Goal: Complete application form

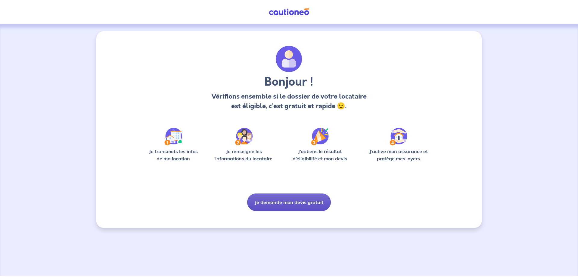
click at [294, 204] on button "Je demande mon devis gratuit" at bounding box center [289, 201] width 84 height 17
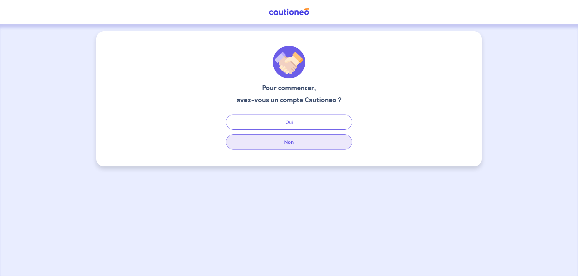
click at [296, 143] on button "Non" at bounding box center [289, 141] width 127 height 15
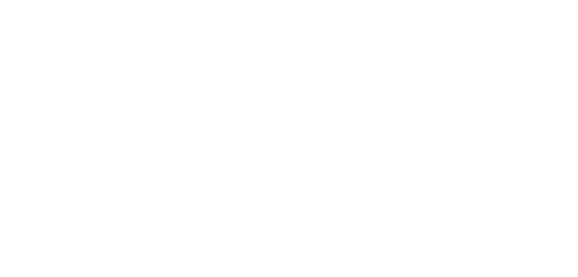
select select "FR"
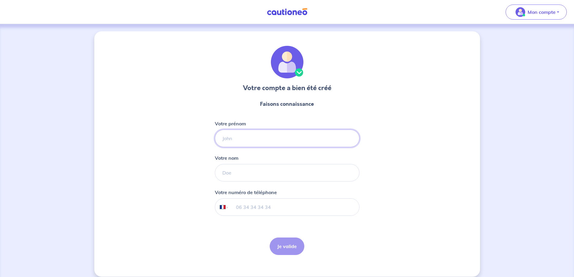
click at [258, 140] on input "Votre prénom" at bounding box center [287, 138] width 145 height 17
type input "Xavier"
type input "Touzé"
click at [255, 207] on input "tel" at bounding box center [294, 206] width 130 height 17
type input "06 29 02 06 21"
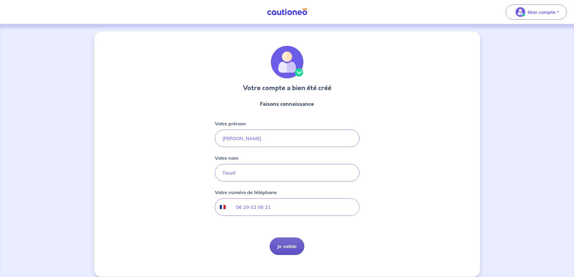
click at [280, 244] on button "Je valide" at bounding box center [287, 245] width 35 height 17
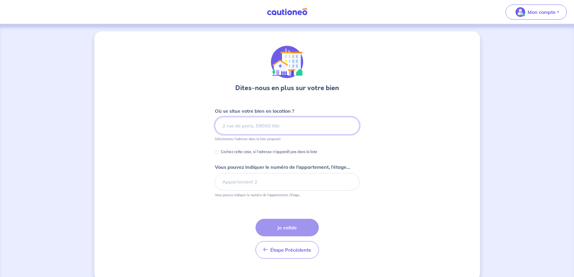
click at [275, 125] on input at bounding box center [287, 125] width 145 height 17
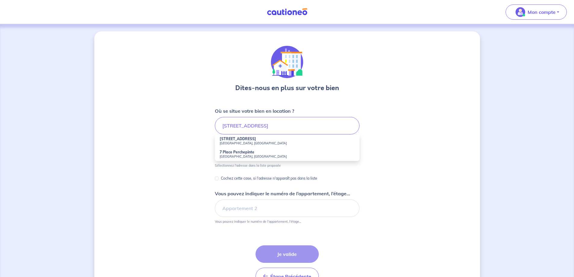
click at [257, 141] on li "7 Rue Perchepinte Toulouse, France" at bounding box center [287, 140] width 145 height 13
type input "7 Rue Perchepinte, Toulouse, France"
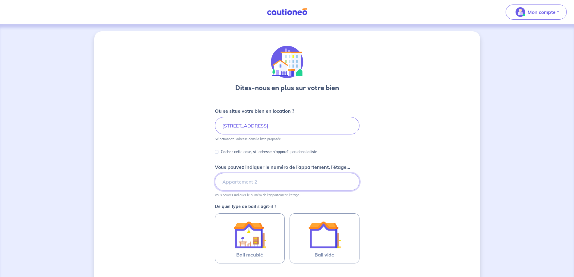
click at [266, 182] on input "Vous pouvez indiquer le numéro de l’appartement, l’étage..." at bounding box center [287, 181] width 145 height 17
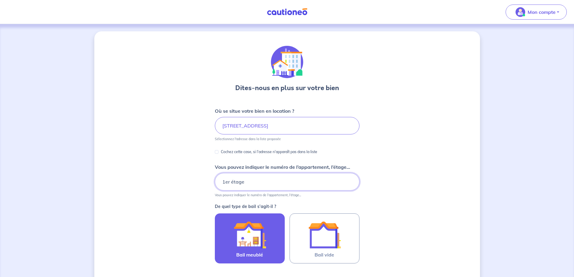
type input "1er étage"
click at [261, 235] on img at bounding box center [249, 234] width 33 height 33
click at [0, 0] on input "Bail meublé" at bounding box center [0, 0] width 0 height 0
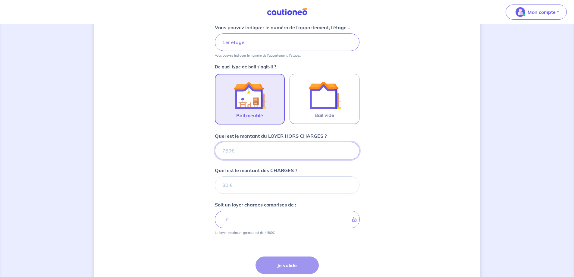
scroll to position [152, 0]
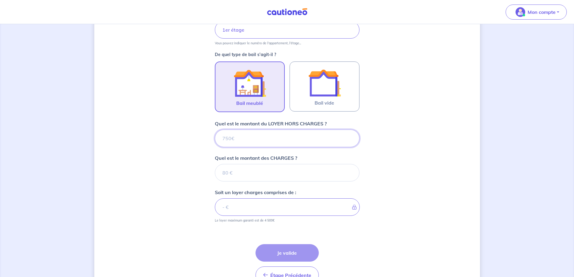
click at [282, 142] on input "Quel est le montant du LOYER HORS CHARGES ?" at bounding box center [287, 138] width 145 height 17
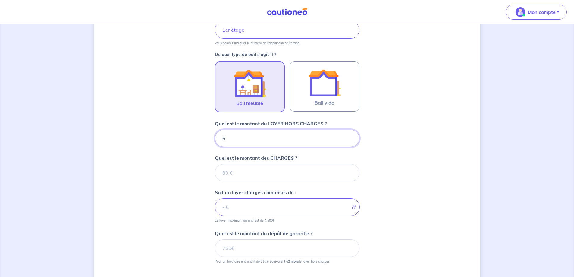
type input "65"
type input "650"
click at [268, 175] on input "Quel est le montant des CHARGES ?" at bounding box center [287, 172] width 145 height 17
type input "3"
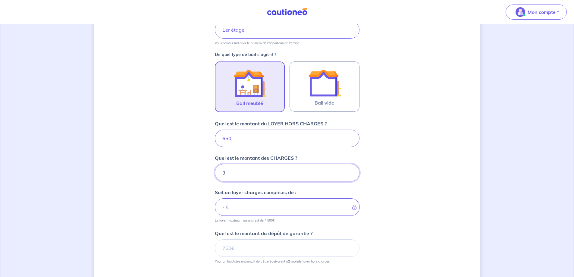
type input "653"
type input "30"
type input "680"
type input "30"
click at [405, 193] on div "Dites-nous en plus sur votre bien Où se situe votre bien en location ? 7 Rue Pe…" at bounding box center [287, 113] width 386 height 467
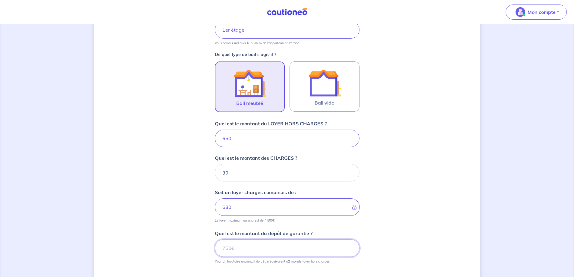
click at [287, 252] on input "Quel est le montant du dépôt de garantie ?" at bounding box center [287, 247] width 145 height 17
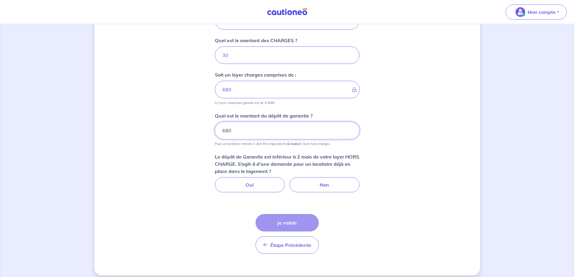
scroll to position [275, 0]
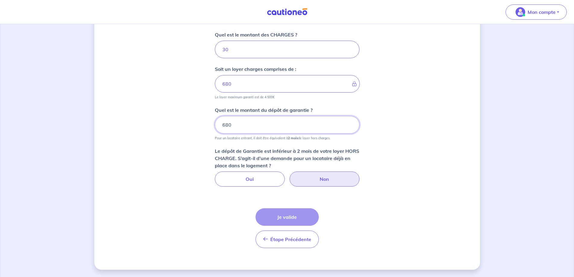
type input "680"
click at [330, 182] on label "Non" at bounding box center [324, 178] width 70 height 15
click at [289, 175] on input "Non" at bounding box center [287, 173] width 4 height 4
radio input "true"
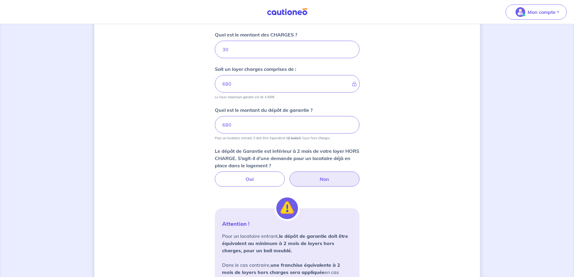
scroll to position [388, 0]
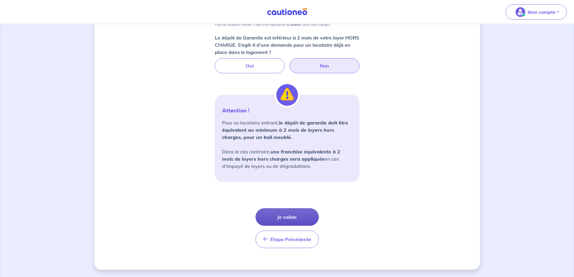
click at [293, 219] on button "Je valide" at bounding box center [286, 216] width 63 height 17
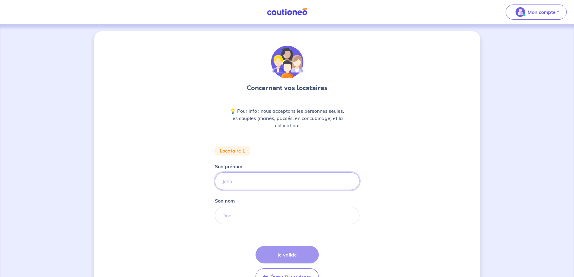
click at [295, 187] on input "Son prénom" at bounding box center [287, 180] width 145 height 17
type input "Eliza"
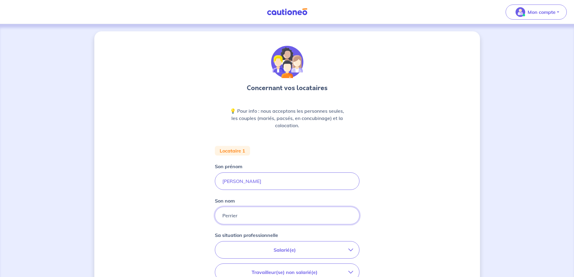
scroll to position [130, 0]
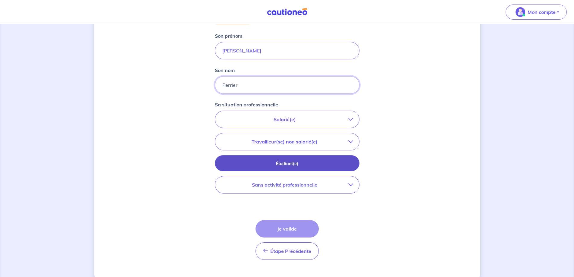
type input "Perrier"
click at [339, 168] on button "Étudiant(e)" at bounding box center [287, 163] width 145 height 16
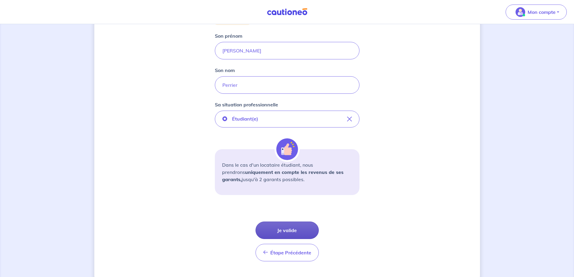
click at [305, 228] on button "Je valide" at bounding box center [286, 229] width 63 height 17
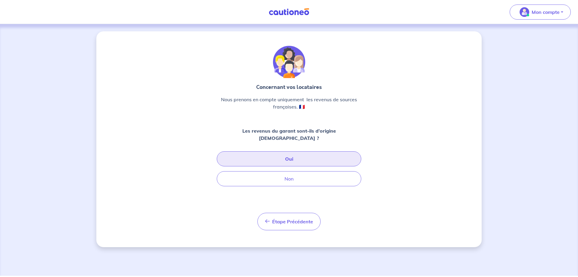
click at [305, 155] on button "Oui" at bounding box center [289, 158] width 145 height 15
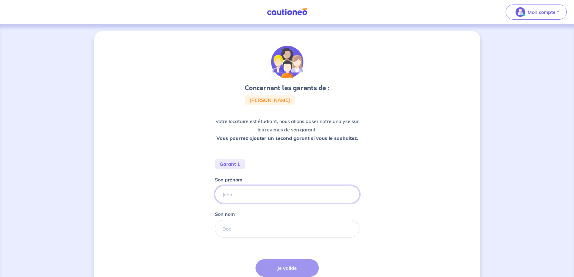
click at [286, 197] on input "Son prénom" at bounding box center [287, 194] width 145 height 17
type input "Gabriel"
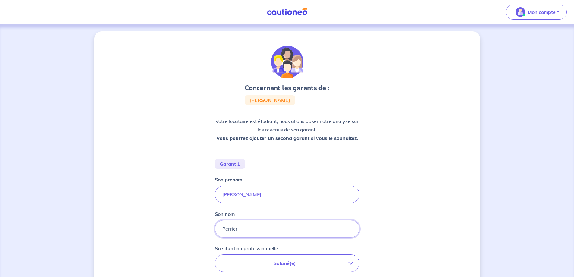
scroll to position [130, 0]
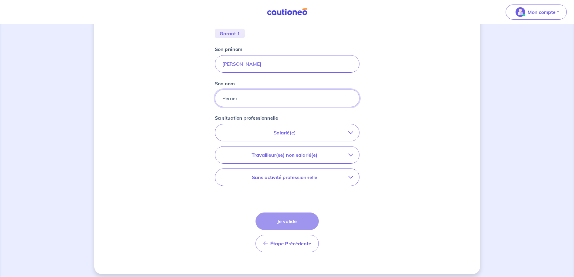
type input "Perrier"
click at [299, 134] on p "Salarié(e)" at bounding box center [284, 132] width 127 height 7
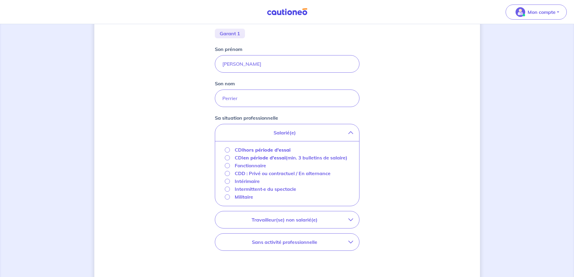
click at [277, 151] on strong "hors période d'essai" at bounding box center [266, 150] width 47 height 6
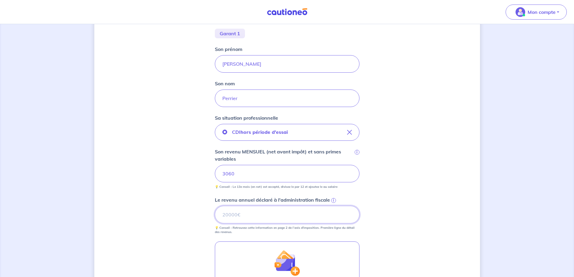
click at [287, 219] on input "Le revenu annuel déclaré à l'administration fiscale i" at bounding box center [287, 214] width 145 height 17
click at [333, 200] on span "i" at bounding box center [333, 200] width 5 height 5
click at [333, 206] on input "Le revenu annuel déclaré à l'administration fiscale i" at bounding box center [287, 214] width 145 height 17
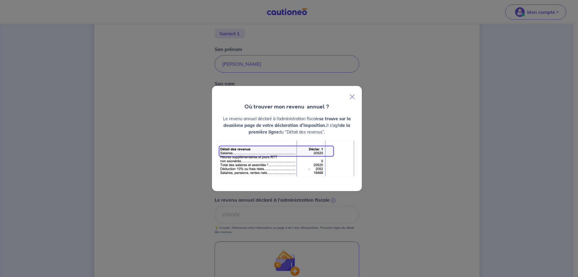
click at [389, 222] on div "Où trouver mon revenu  annuel ? Le revenu annuel déclaré à l’administration fis…" at bounding box center [289, 138] width 578 height 277
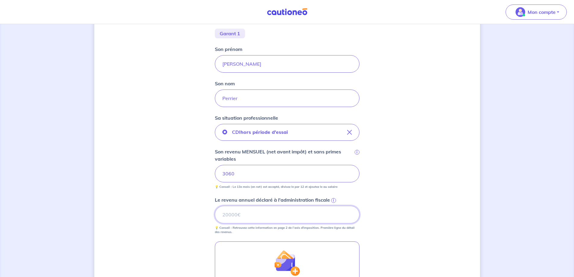
click at [295, 216] on input "Le revenu annuel déclaré à l'administration fiscale i" at bounding box center [287, 214] width 145 height 17
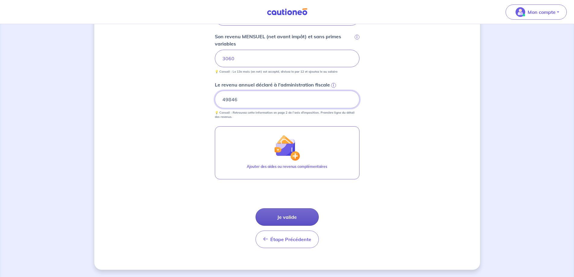
type input "49846"
click at [300, 217] on button "Je valide" at bounding box center [286, 216] width 63 height 17
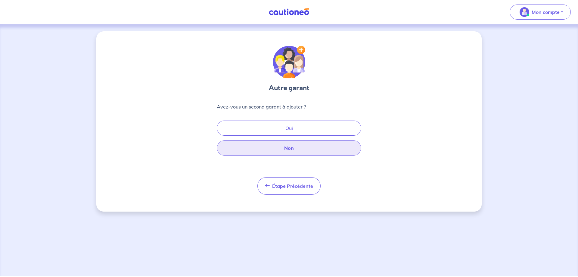
click at [298, 152] on button "Non" at bounding box center [289, 147] width 145 height 15
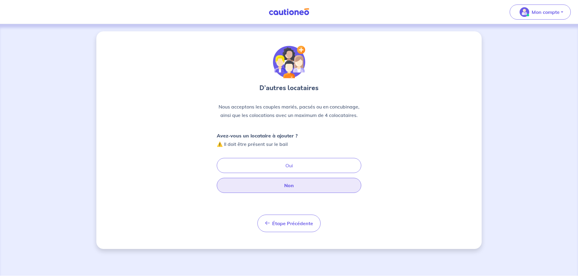
click at [298, 186] on button "Non" at bounding box center [289, 185] width 145 height 15
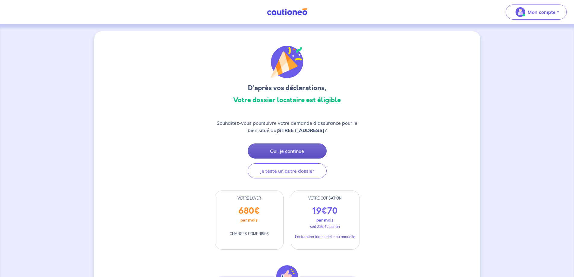
click at [313, 150] on button "Oui, je continue" at bounding box center [287, 150] width 79 height 15
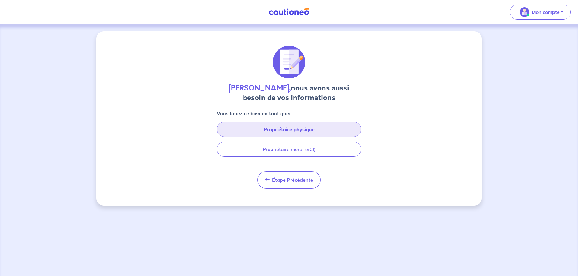
click at [332, 133] on button "Propriétaire physique" at bounding box center [289, 129] width 145 height 15
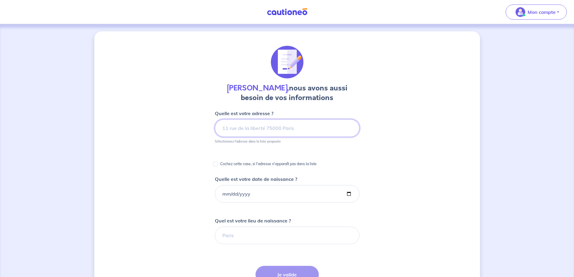
click at [296, 130] on input at bounding box center [287, 127] width 145 height 17
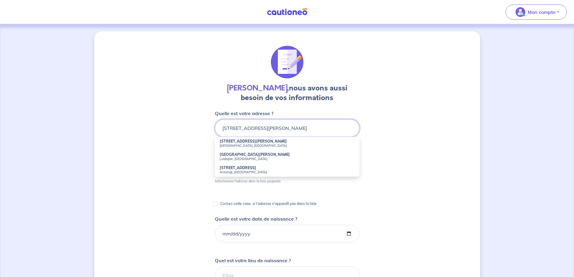
drag, startPoint x: 279, startPoint y: 129, endPoint x: 294, endPoint y: 128, distance: 14.5
click at [294, 128] on input "17B RUE ST EXUPERE 31000" at bounding box center [287, 127] width 145 height 17
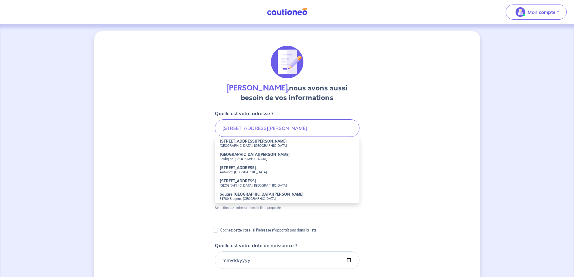
click at [248, 144] on small "Blagnac, France" at bounding box center [287, 145] width 135 height 4
type input "17b Rue Saint-Exupère, Blagnac, France"
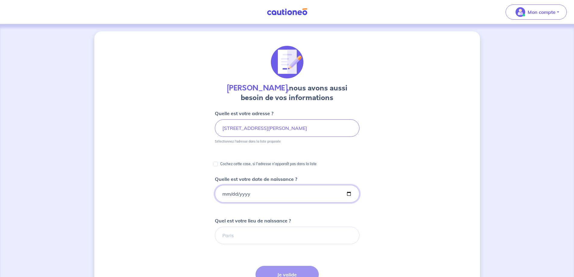
click at [260, 194] on input "Quelle est votre date de naissance ?" at bounding box center [287, 193] width 145 height 17
type input "1973-01-06"
click at [244, 233] on input "Quel est votre lieu de naissance ?" at bounding box center [287, 235] width 145 height 17
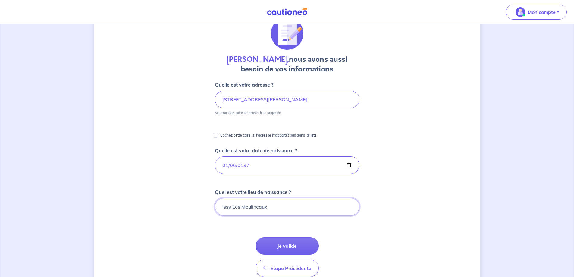
scroll to position [152, 0]
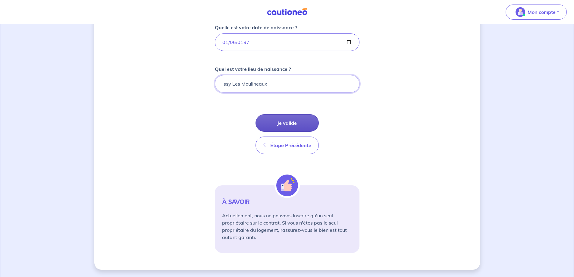
type input "Issy Les Moulineaux"
click at [305, 125] on button "Je valide" at bounding box center [286, 122] width 63 height 17
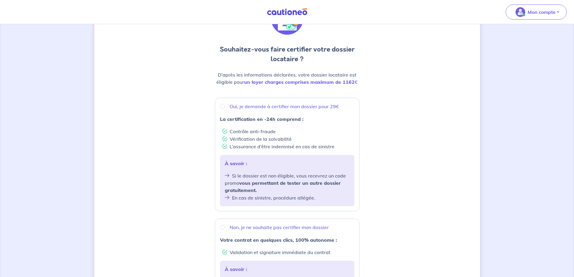
scroll to position [174, 0]
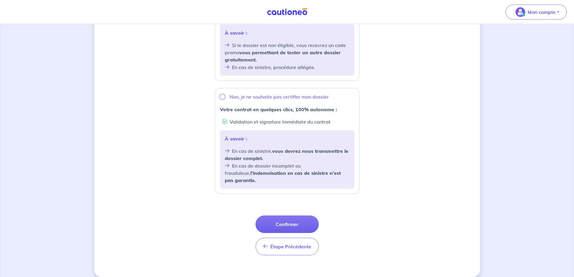
click at [223, 98] on input "Non, je ne souhaite pas certifier mon dossier" at bounding box center [222, 96] width 5 height 5
radio input "true"
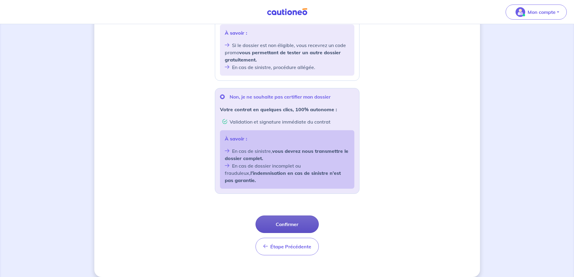
click at [294, 215] on button "Confirmer" at bounding box center [286, 223] width 63 height 17
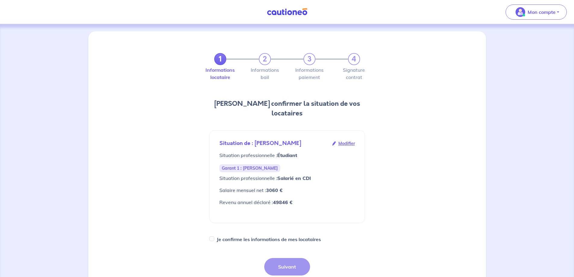
scroll to position [127, 0]
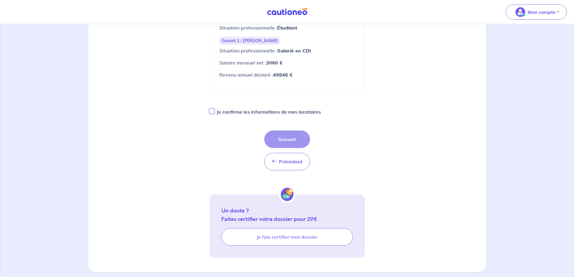
click at [211, 109] on input "Je confirme les informations de mes locataires" at bounding box center [211, 111] width 5 height 5
checkbox input "true"
click at [283, 130] on button "Suivant" at bounding box center [287, 138] width 46 height 17
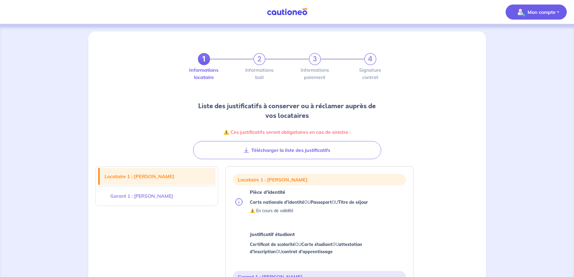
click at [539, 11] on p "Mon compte" at bounding box center [541, 11] width 28 height 7
click at [529, 51] on link "Me déconnecter" at bounding box center [530, 52] width 48 height 10
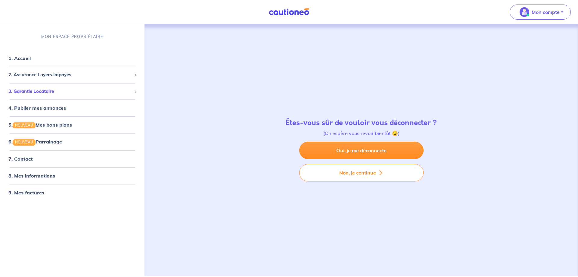
click at [71, 94] on span "3. Garantie Locataire" at bounding box center [69, 91] width 123 height 7
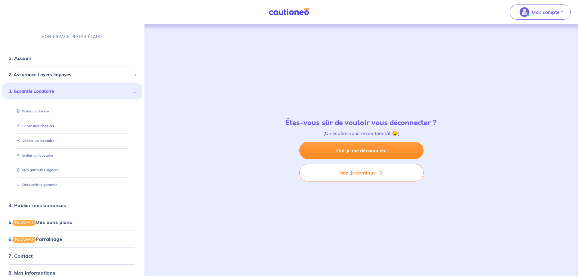
click at [45, 126] on link "Suivre mes dossiers" at bounding box center [34, 126] width 40 height 4
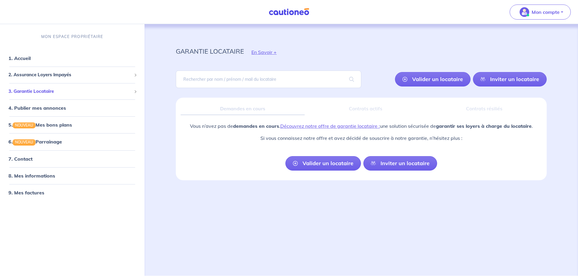
click at [53, 92] on span "3. Garantie Locataire" at bounding box center [69, 91] width 123 height 7
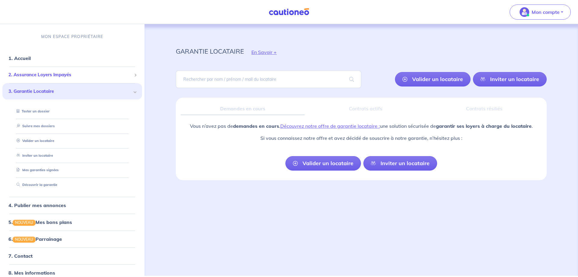
click at [58, 78] on span "2. Assurance Loyers Impayés" at bounding box center [69, 74] width 123 height 7
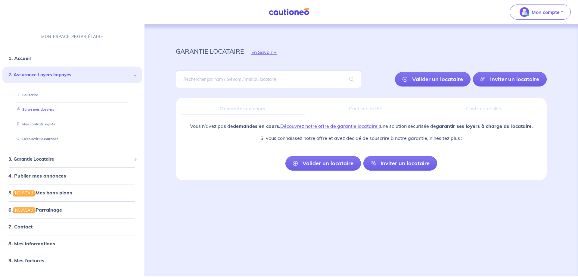
click at [48, 110] on link "Suivre mes dossiers" at bounding box center [34, 109] width 40 height 4
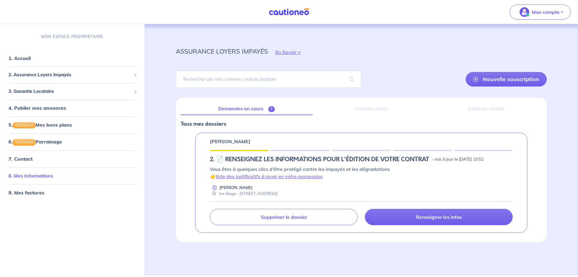
click at [35, 175] on link "8. Mes informations" at bounding box center [30, 175] width 45 height 6
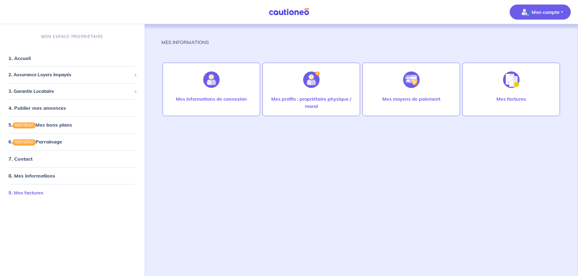
click at [37, 191] on link "9. Mes factures" at bounding box center [25, 192] width 35 height 6
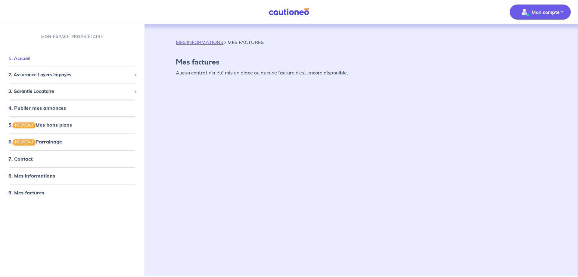
click at [28, 59] on link "1. Accueil" at bounding box center [19, 58] width 22 height 6
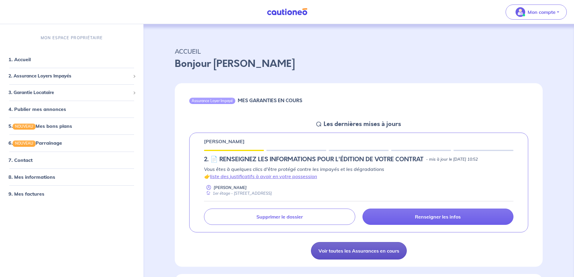
click at [357, 253] on link "Voir toutes les Assurances en cours" at bounding box center [359, 250] width 96 height 17
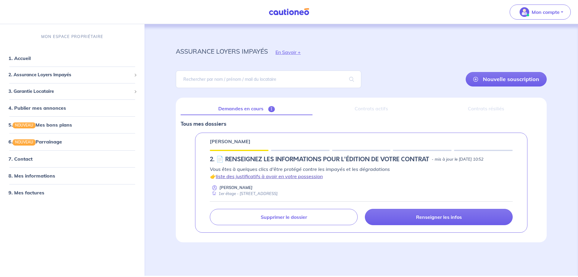
click at [277, 177] on link "liste des justificatifs à avoir en votre possession" at bounding box center [269, 176] width 107 height 6
click at [23, 61] on link "1. Accueil" at bounding box center [19, 58] width 22 height 6
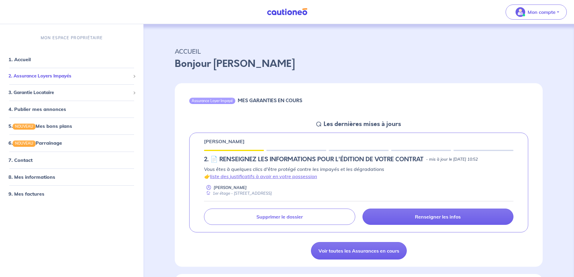
click at [54, 80] on div "2. Assurance Loyers Impayés" at bounding box center [71, 76] width 139 height 12
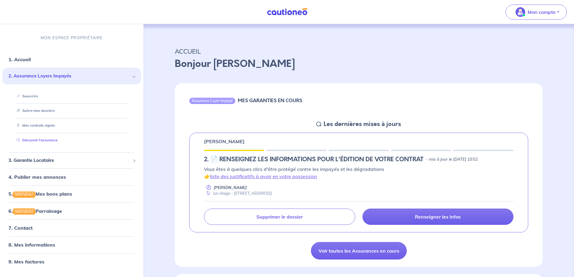
click at [49, 139] on link "Découvrir l'assurance" at bounding box center [35, 140] width 43 height 4
